Goal: Task Accomplishment & Management: Use online tool/utility

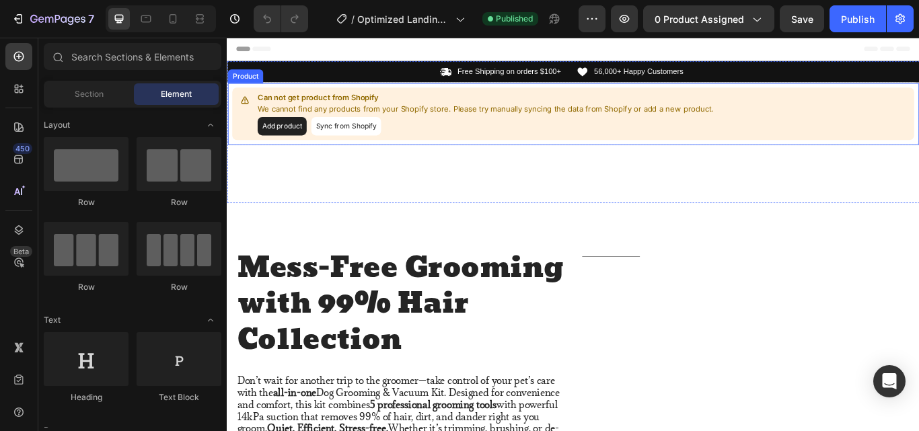
click at [283, 143] on button "Add product" at bounding box center [290, 142] width 57 height 22
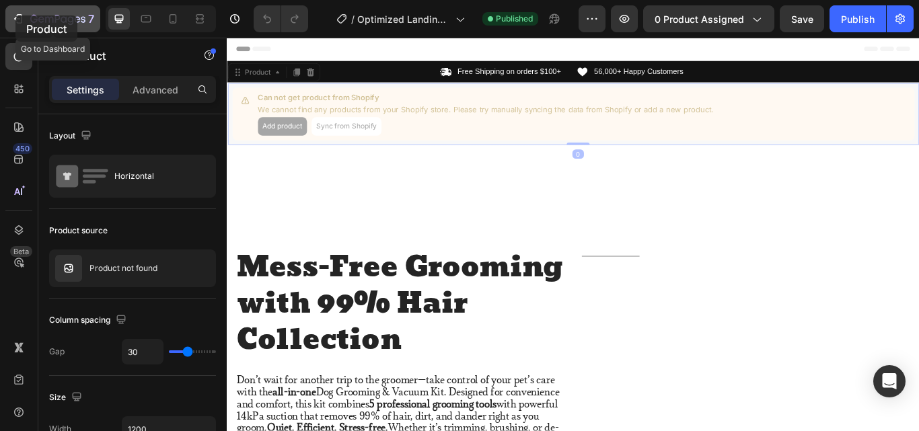
click at [15, 15] on icon "button" at bounding box center [17, 18] width 13 height 13
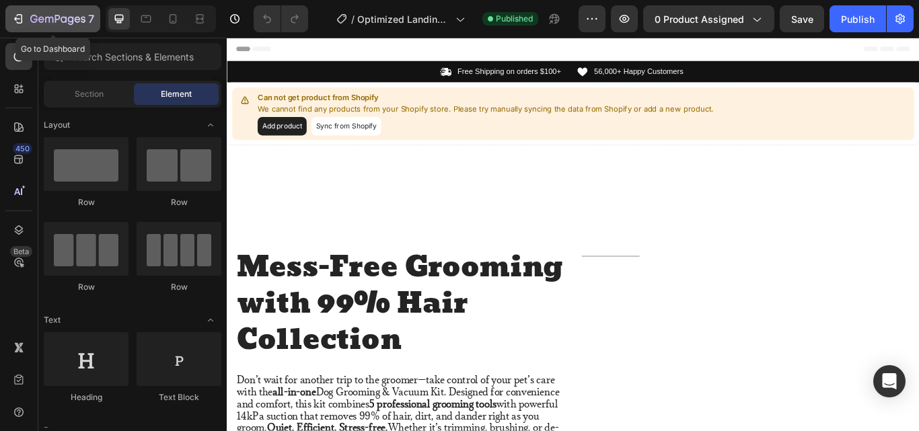
click at [31, 22] on icon "button" at bounding box center [57, 19] width 55 height 11
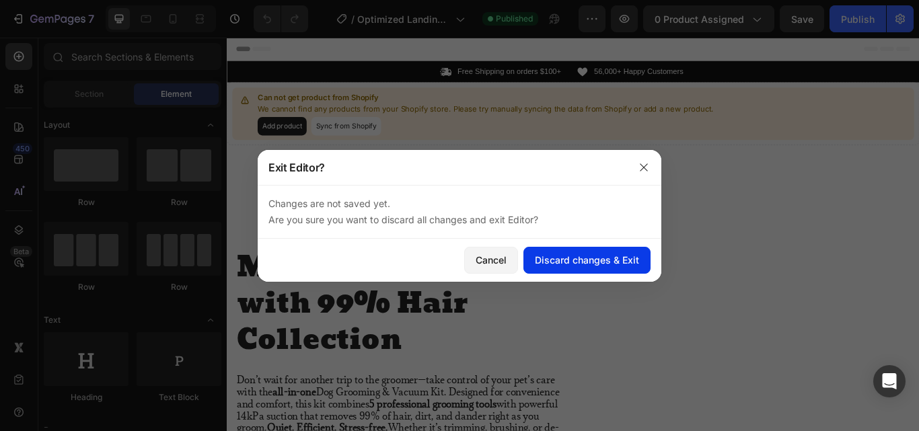
click at [571, 262] on div "Discard changes & Exit" at bounding box center [587, 260] width 104 height 14
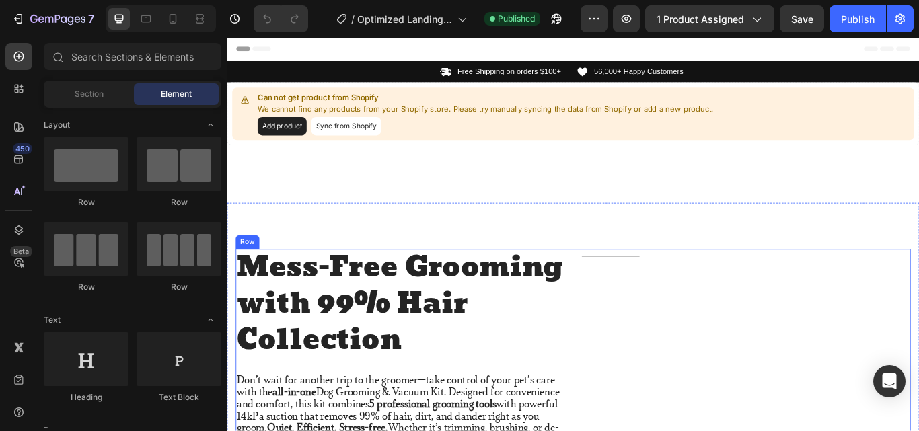
click at [800, 372] on div "Title Line" at bounding box center [831, 423] width 383 height 276
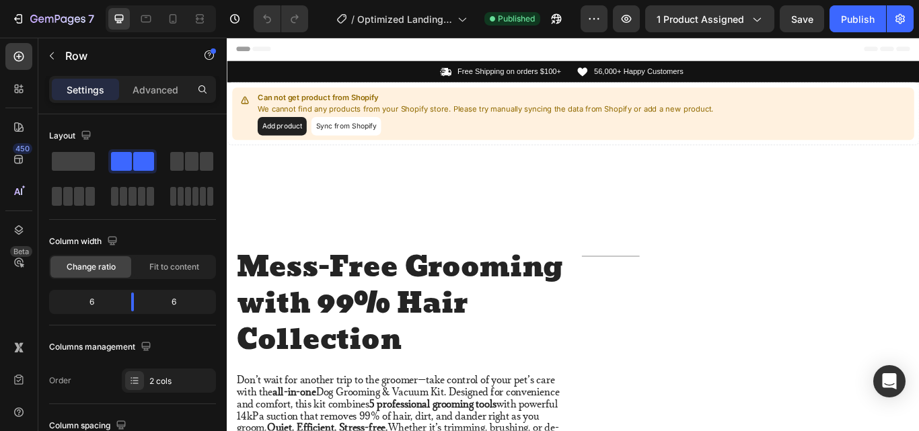
click at [876, 343] on div "Title Line" at bounding box center [831, 423] width 383 height 276
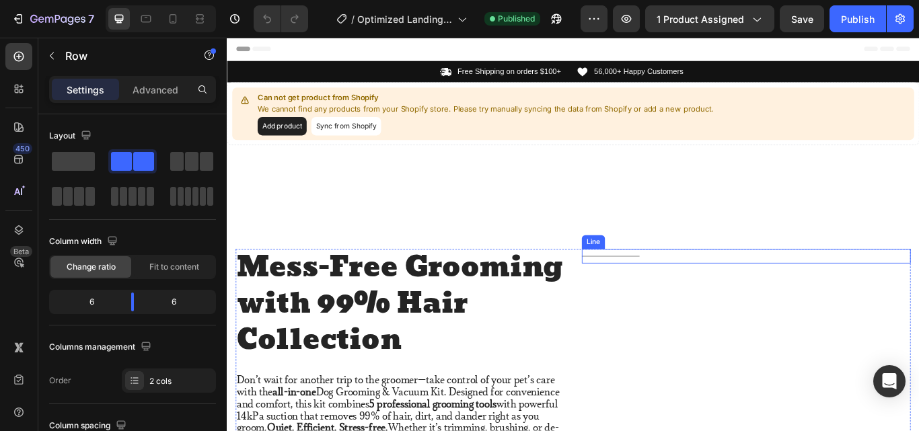
click at [665, 289] on div "Title Line" at bounding box center [831, 293] width 383 height 17
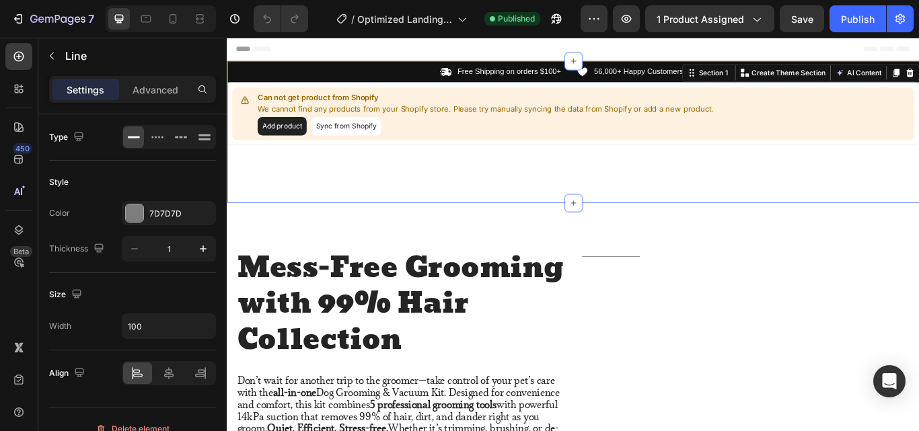
click at [504, 225] on div "Icon Free Shipping on orders $100+ Text Block Row Icon 56,000+ Happy Customers …" at bounding box center [630, 148] width 807 height 166
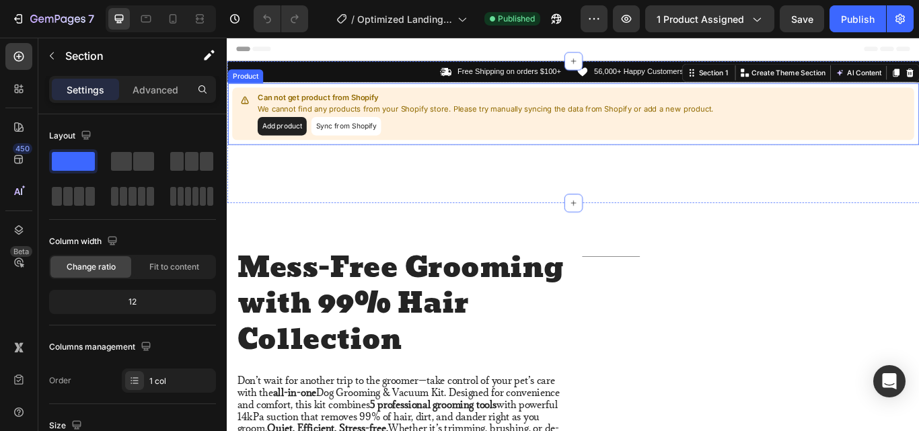
click at [285, 143] on button "Add product" at bounding box center [290, 142] width 57 height 22
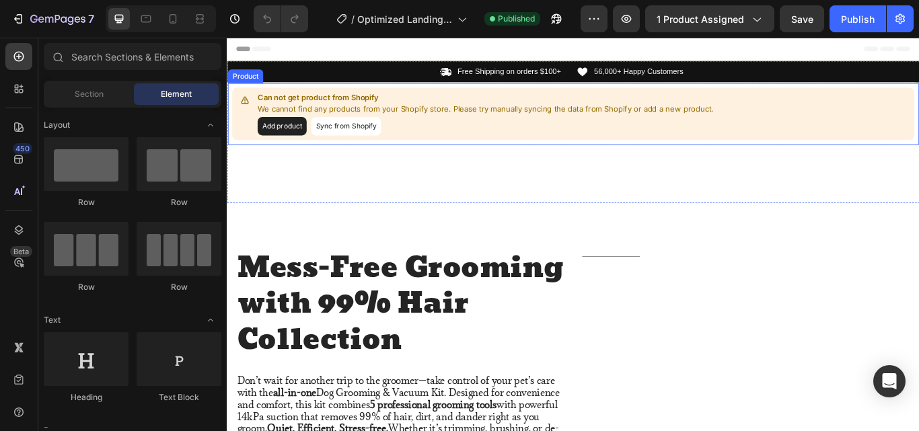
click at [357, 139] on button "Sync from Shopify" at bounding box center [365, 142] width 81 height 22
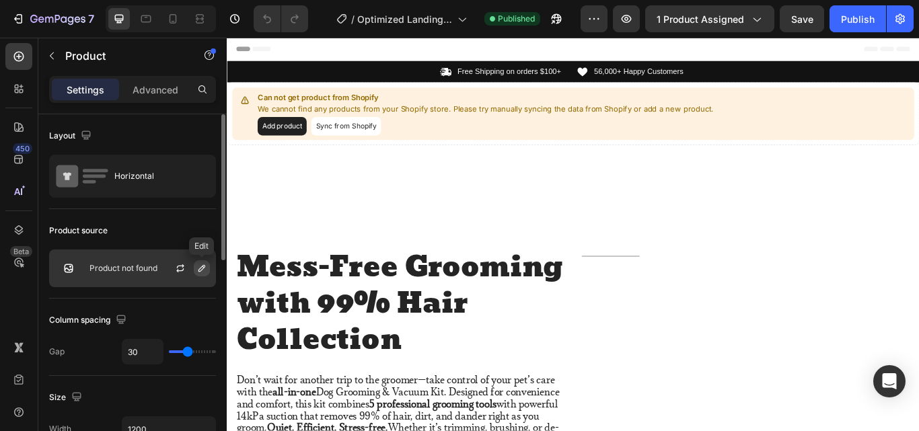
click at [198, 271] on icon "button" at bounding box center [201, 268] width 7 height 7
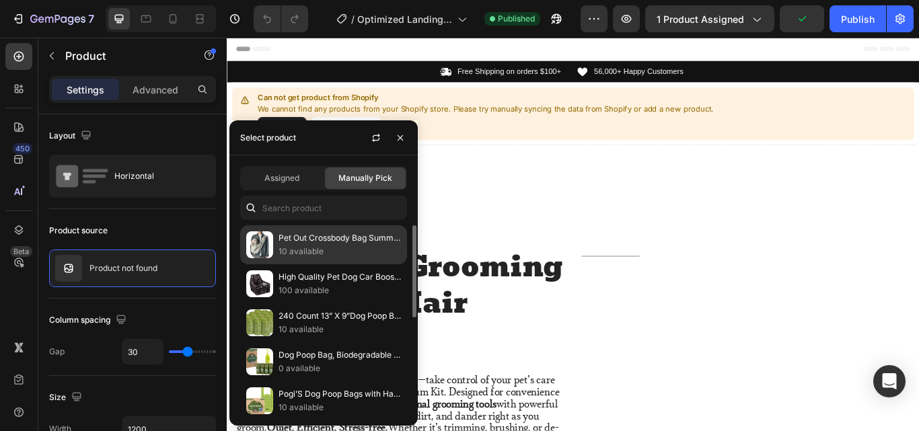
click at [326, 247] on p "10 available" at bounding box center [340, 251] width 122 height 13
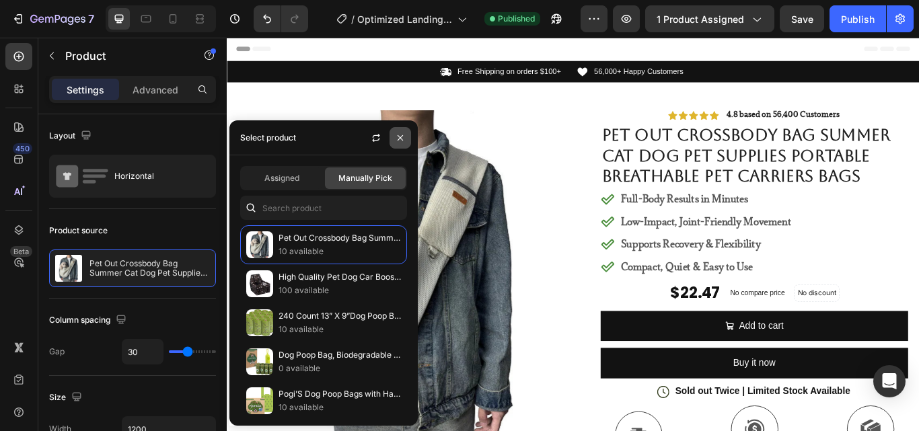
click at [398, 136] on icon "button" at bounding box center [400, 137] width 5 height 5
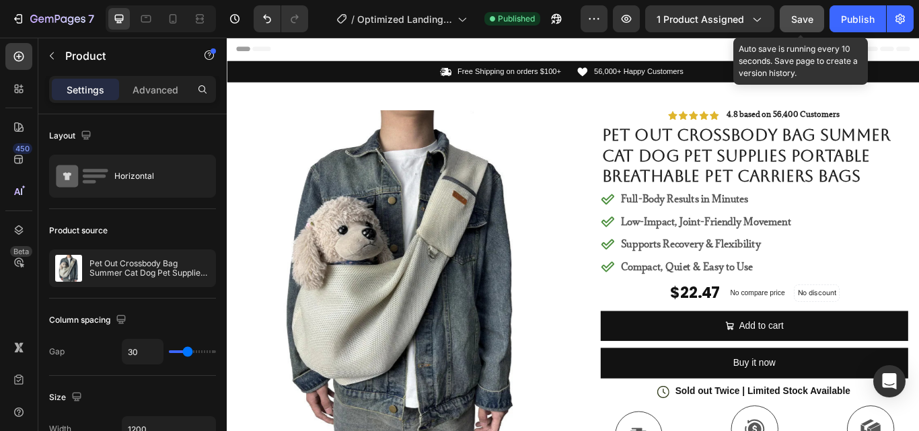
click at [813, 19] on span "Save" at bounding box center [802, 18] width 22 height 11
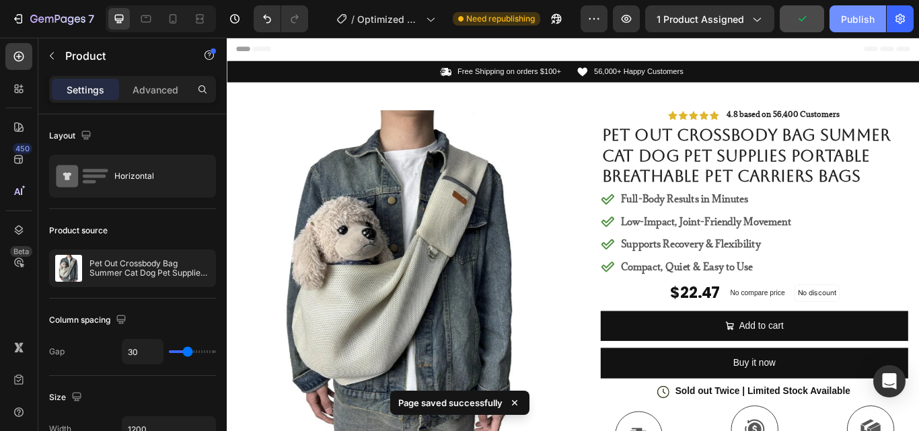
click at [865, 22] on div "Publish" at bounding box center [858, 19] width 34 height 14
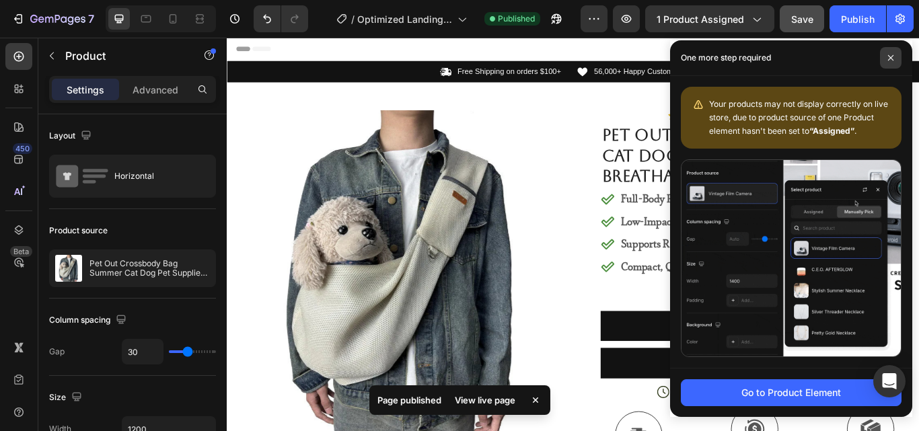
click at [894, 56] on span at bounding box center [891, 58] width 22 height 22
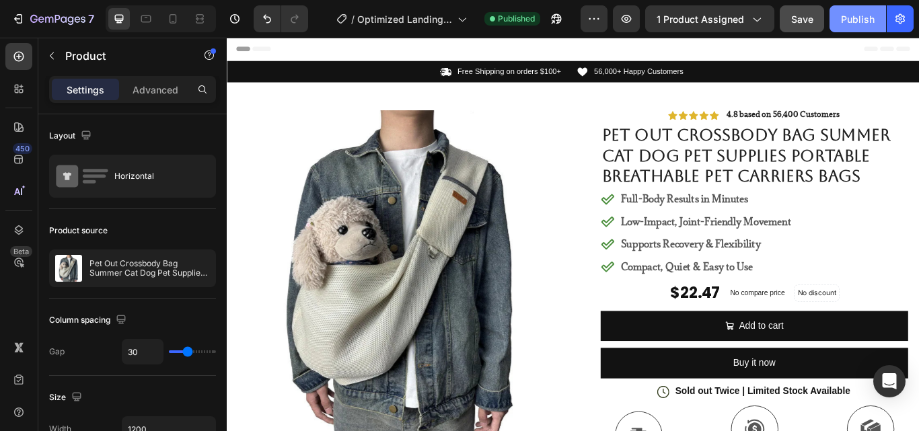
click at [858, 20] on div "Publish" at bounding box center [858, 19] width 34 height 14
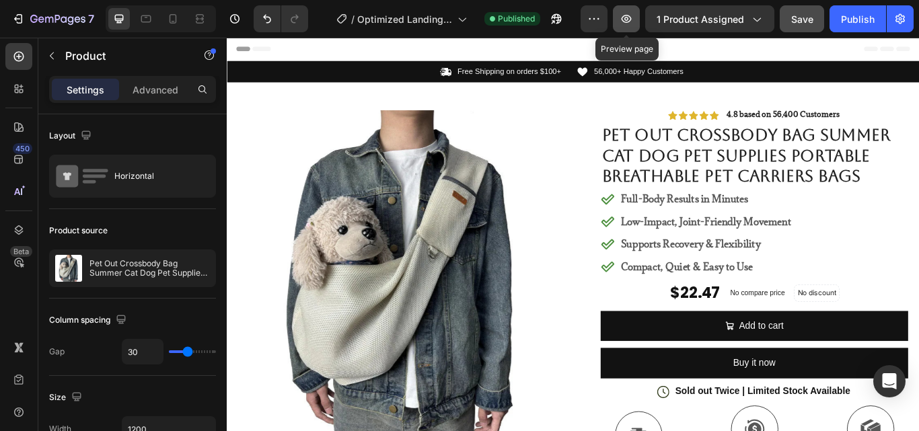
click at [631, 18] on icon "button" at bounding box center [626, 18] width 13 height 13
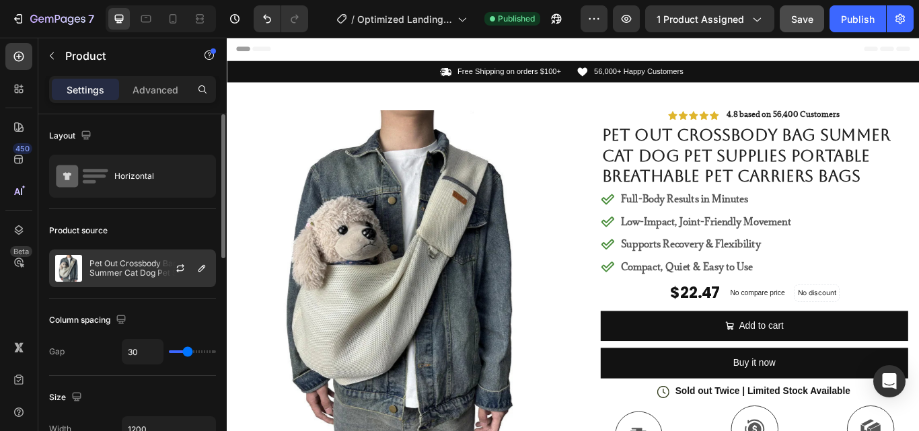
click at [151, 271] on p "Pet Out Crossbody Bag Summer Cat Dog Pet Supplies Portable Breathable Pet Carri…" at bounding box center [149, 268] width 120 height 19
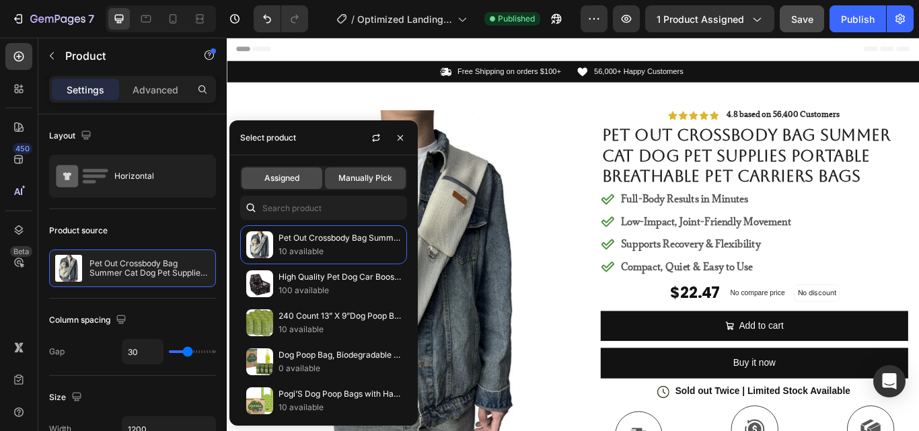
click at [291, 176] on span "Assigned" at bounding box center [281, 178] width 35 height 12
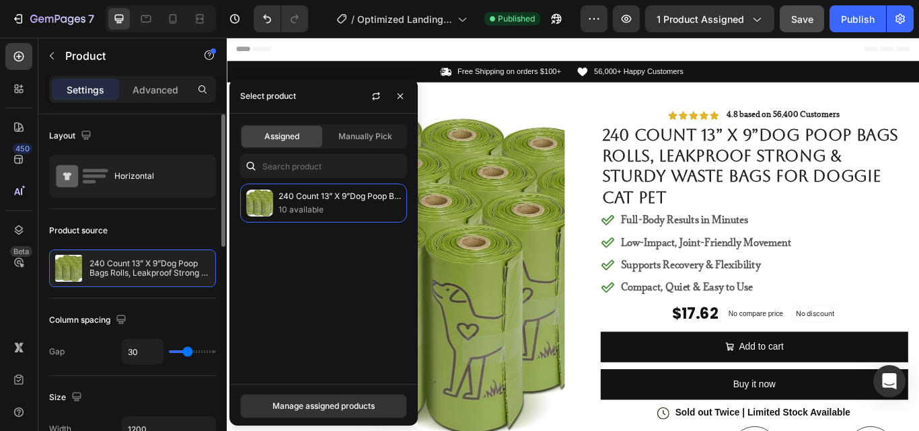
click at [151, 220] on div "Product source" at bounding box center [132, 231] width 167 height 22
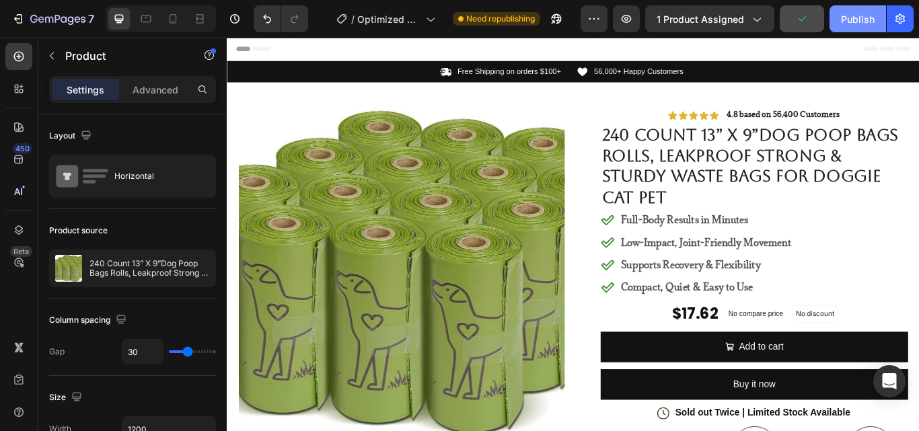
click at [844, 20] on div "Publish" at bounding box center [858, 19] width 34 height 14
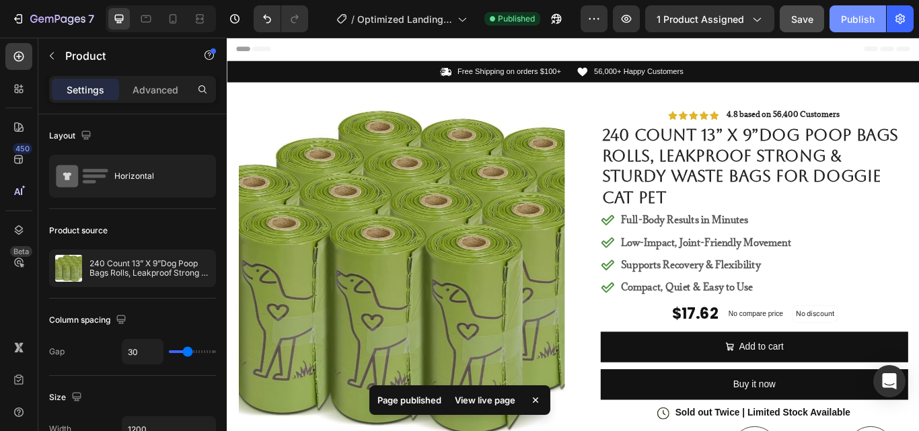
click at [850, 17] on div "Publish" at bounding box center [858, 19] width 34 height 14
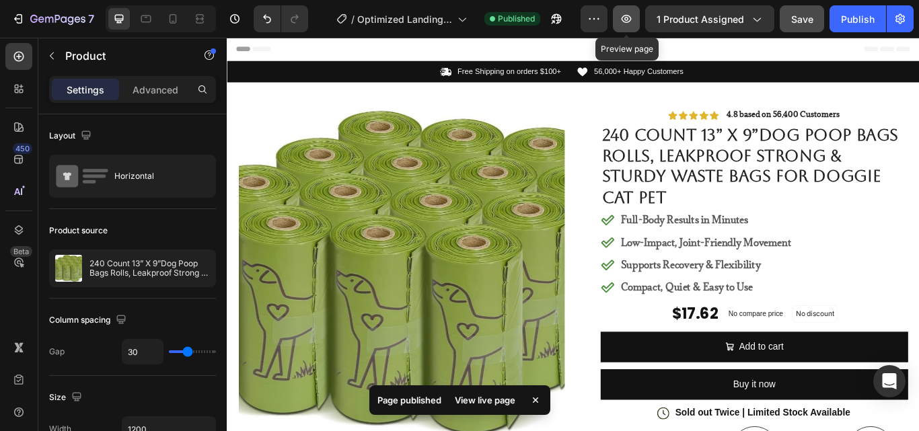
click at [626, 17] on icon "button" at bounding box center [626, 18] width 13 height 13
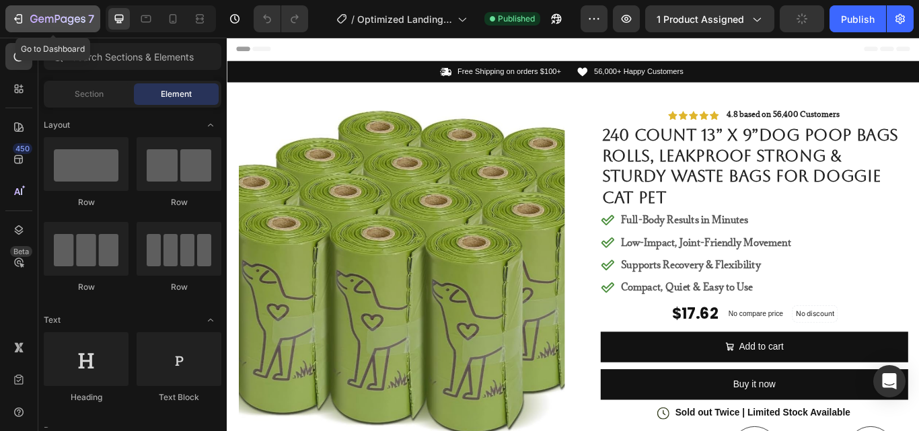
click at [67, 17] on icon "button" at bounding box center [64, 19] width 6 height 6
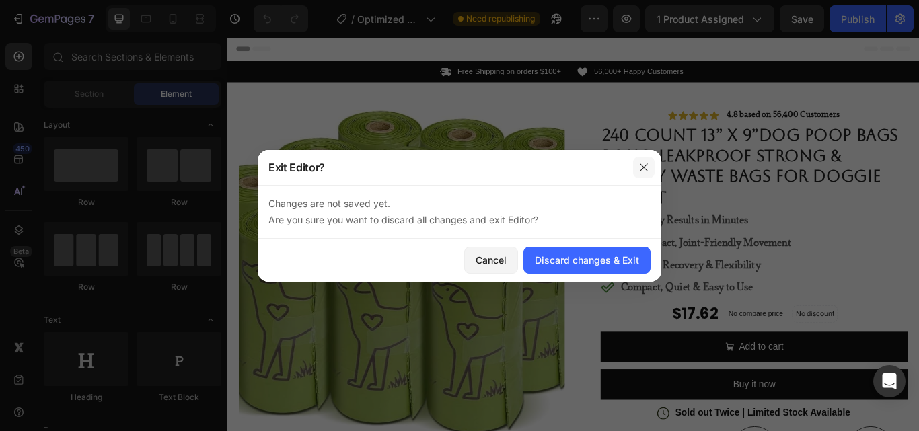
click at [642, 169] on icon "button" at bounding box center [643, 166] width 7 height 7
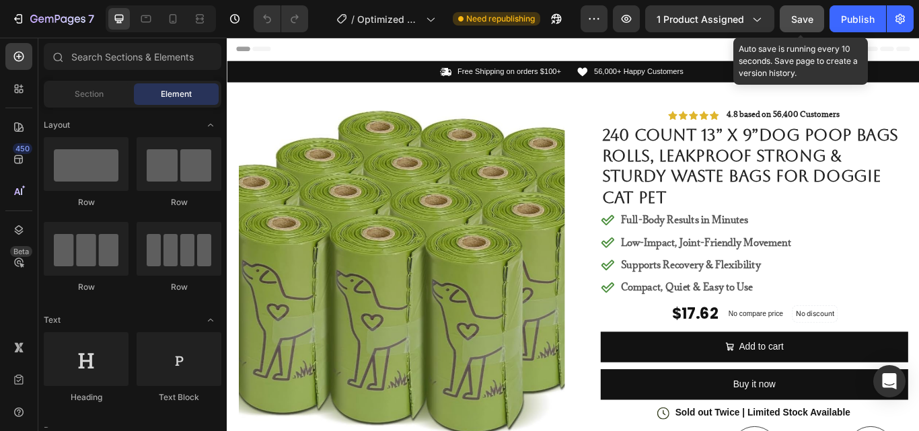
click at [813, 17] on button "Save" at bounding box center [802, 18] width 44 height 27
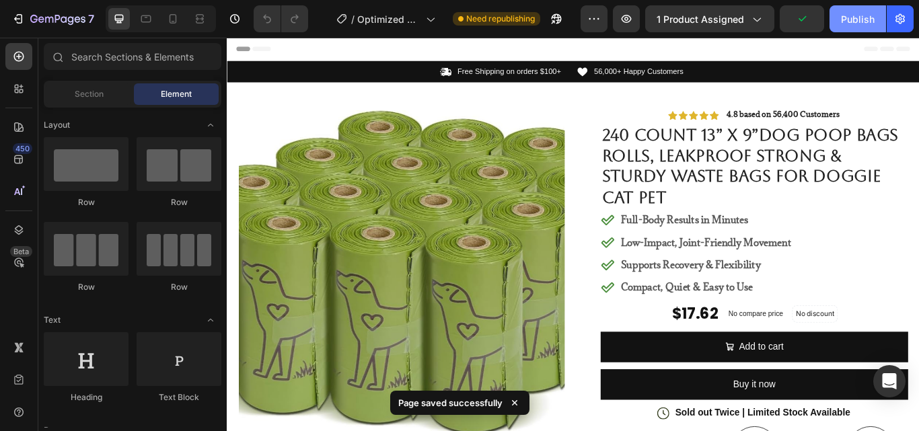
click at [854, 15] on div "Publish" at bounding box center [858, 19] width 34 height 14
